Goal: Task Accomplishment & Management: Manage account settings

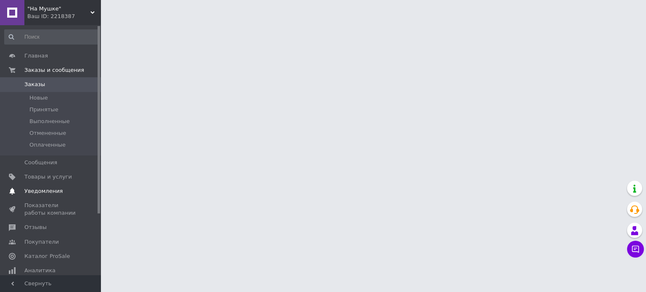
click at [57, 185] on link "Уведомления 0 0" at bounding box center [51, 191] width 103 height 14
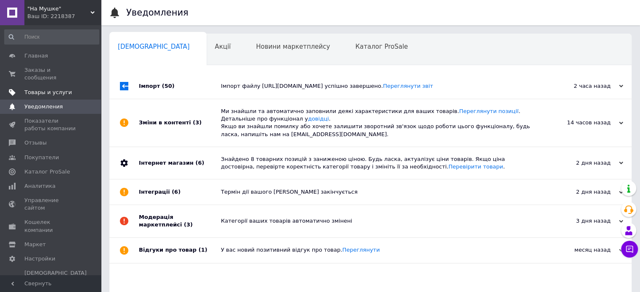
click at [46, 85] on link "Товары и услуги" at bounding box center [51, 92] width 103 height 14
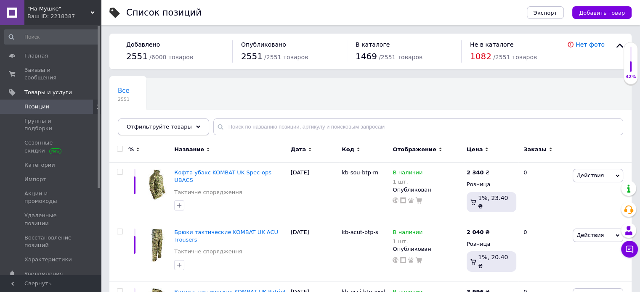
click at [182, 127] on div "Отфильтруйте товары" at bounding box center [163, 127] width 91 height 17
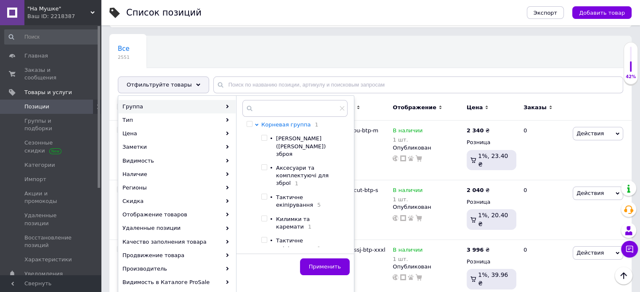
click at [273, 123] on span "Корневая группа" at bounding box center [285, 125] width 49 height 6
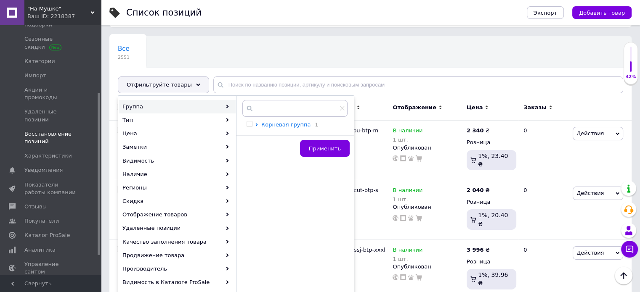
scroll to position [84, 0]
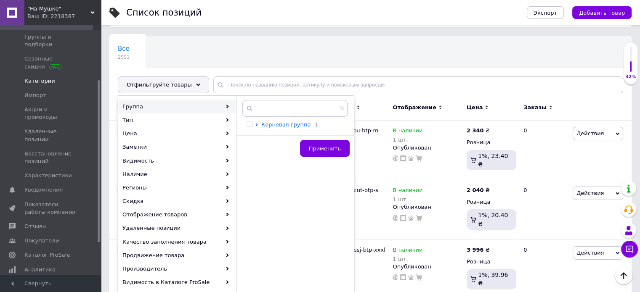
click at [42, 74] on link "Категории" at bounding box center [51, 81] width 103 height 14
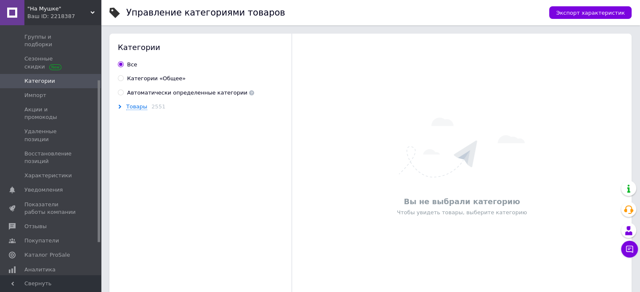
click at [132, 111] on div "Товары 2551" at bounding box center [206, 107] width 176 height 8
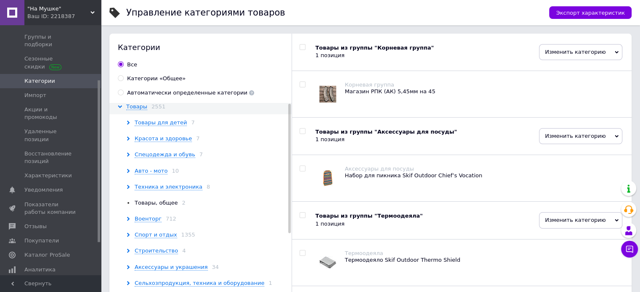
click at [119, 76] on input "Категории «Общее»" at bounding box center [120, 77] width 5 height 5
radio input "true"
radio input "false"
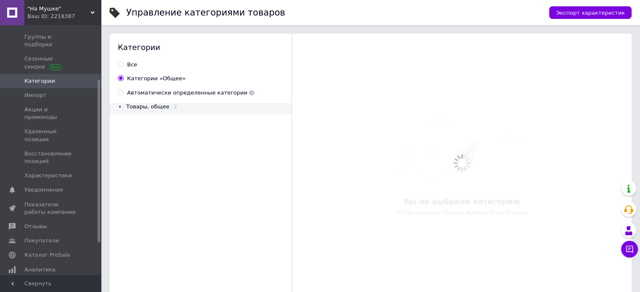
click at [119, 90] on input "Автоматически определенные категории" at bounding box center [120, 92] width 5 height 5
radio input "true"
radio input "false"
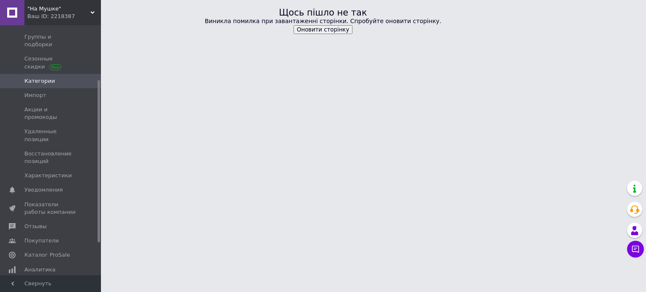
click at [309, 29] on button "Оновити сторінку" at bounding box center [323, 29] width 59 height 9
